Goal: Task Accomplishment & Management: Manage account settings

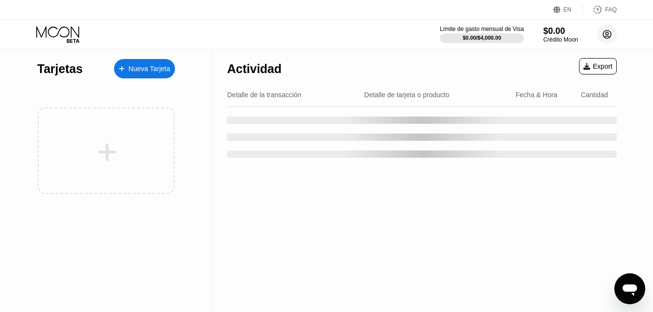
click at [606, 37] on circle at bounding box center [607, 34] width 19 height 19
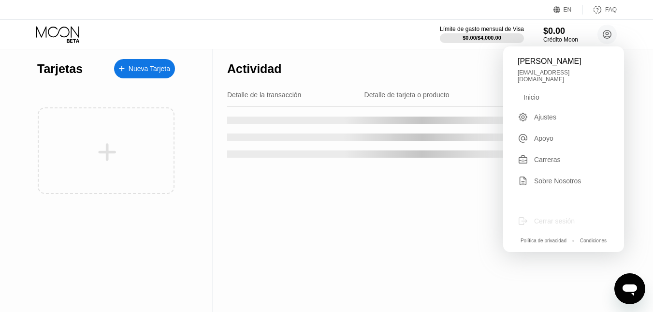
click at [552, 218] on div "Cerrar sesión" at bounding box center [554, 221] width 41 height 8
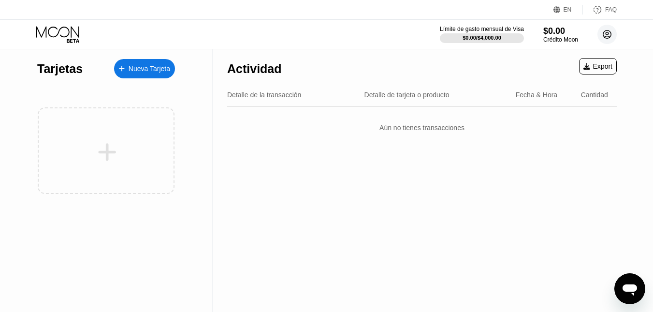
click at [606, 31] on circle at bounding box center [607, 34] width 19 height 19
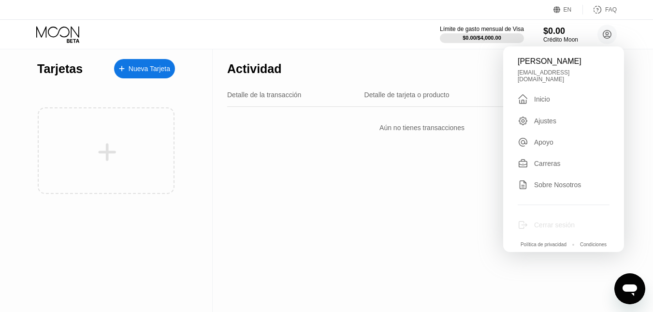
click at [538, 221] on div "Cerrar sesión" at bounding box center [554, 225] width 41 height 8
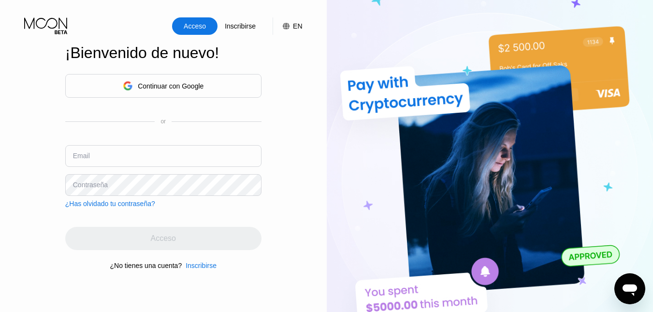
click at [185, 90] on div "Continuar con Google" at bounding box center [163, 85] width 81 height 15
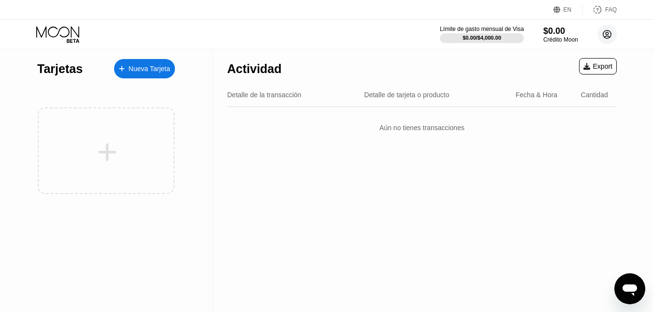
click at [604, 40] on circle at bounding box center [607, 34] width 19 height 19
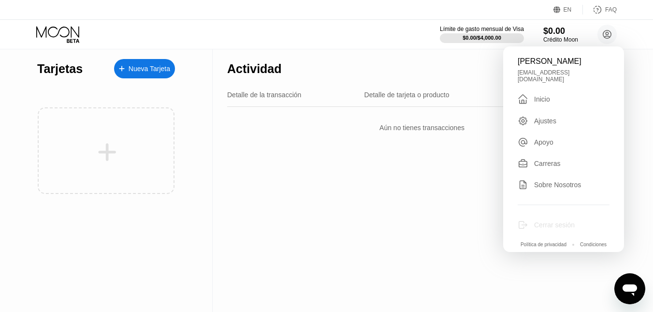
click at [548, 221] on div "Cerrar sesión" at bounding box center [554, 225] width 41 height 8
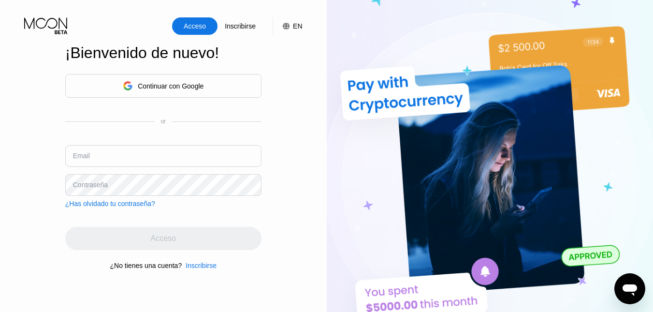
click at [300, 98] on div "Acceso Inscribirse EN Idioma Select an item Ahorrar ¡Bienvenido de nuevo! Conti…" at bounding box center [163, 171] width 327 height 343
click at [115, 152] on input "text" at bounding box center [163, 156] width 196 height 22
click at [2, 131] on div "Acceso Inscribirse EN Idioma Select an item Ahorrar ¡Bienvenido de nuevo! Conti…" at bounding box center [163, 171] width 327 height 343
click at [117, 156] on input "text" at bounding box center [163, 156] width 196 height 22
click at [161, 88] on div "Continuar con Google" at bounding box center [171, 86] width 66 height 8
